Goal: Find contact information: Find contact information

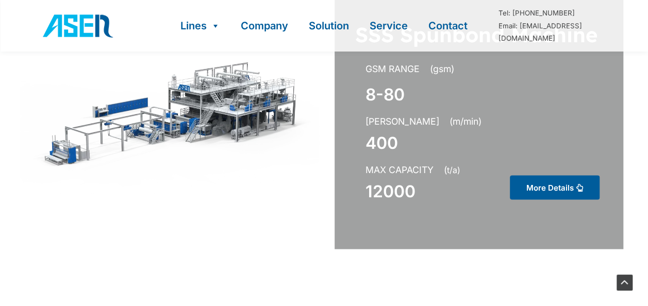
scroll to position [1008, 0]
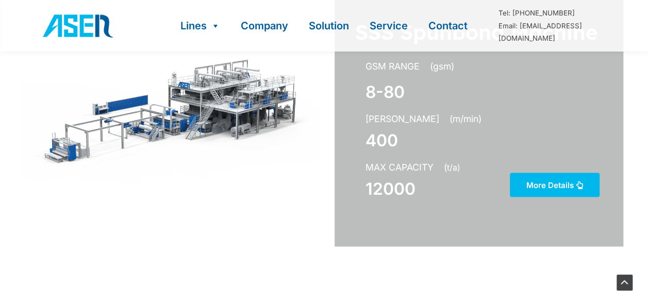
click at [567, 186] on span "More Details" at bounding box center [550, 186] width 47 height 8
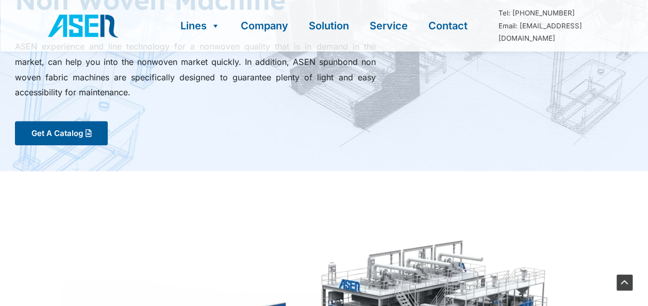
scroll to position [115, 0]
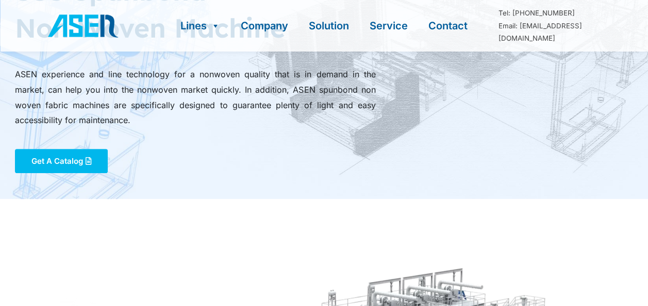
click at [81, 161] on span "Get A Catalog" at bounding box center [57, 161] width 52 height 8
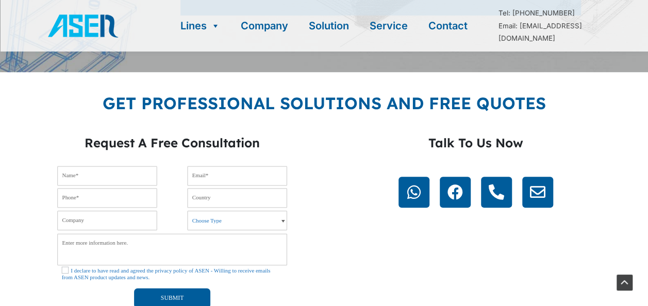
scroll to position [252, 0]
